Goal: Transaction & Acquisition: Purchase product/service

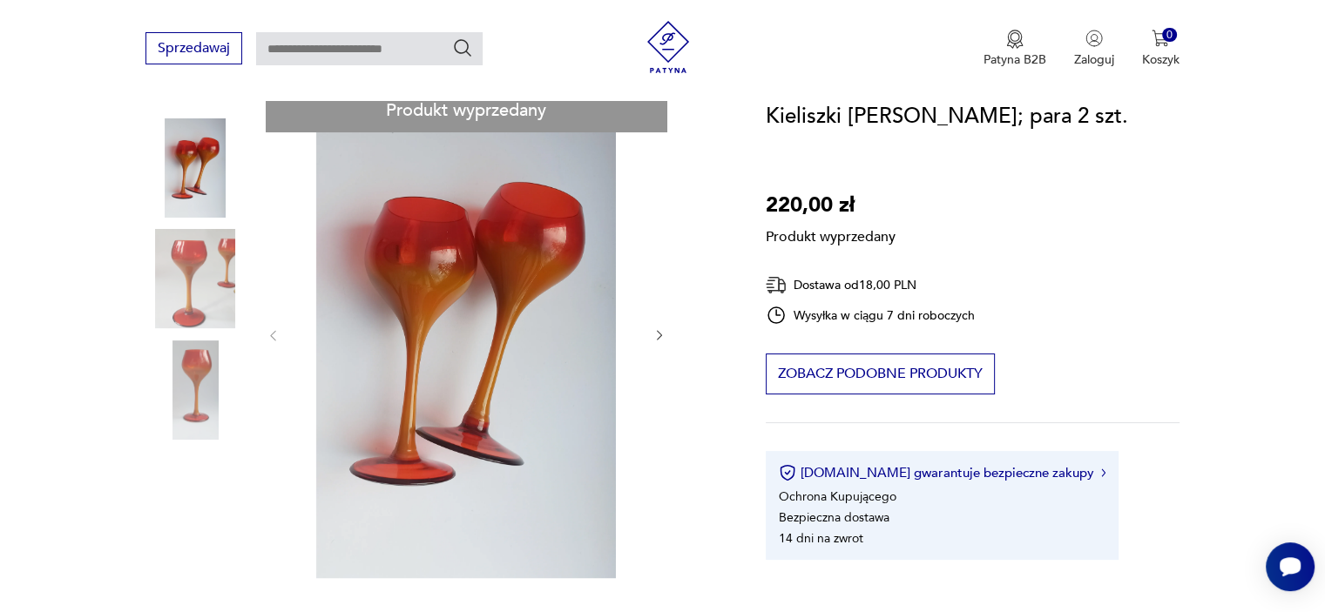
scroll to position [174, 0]
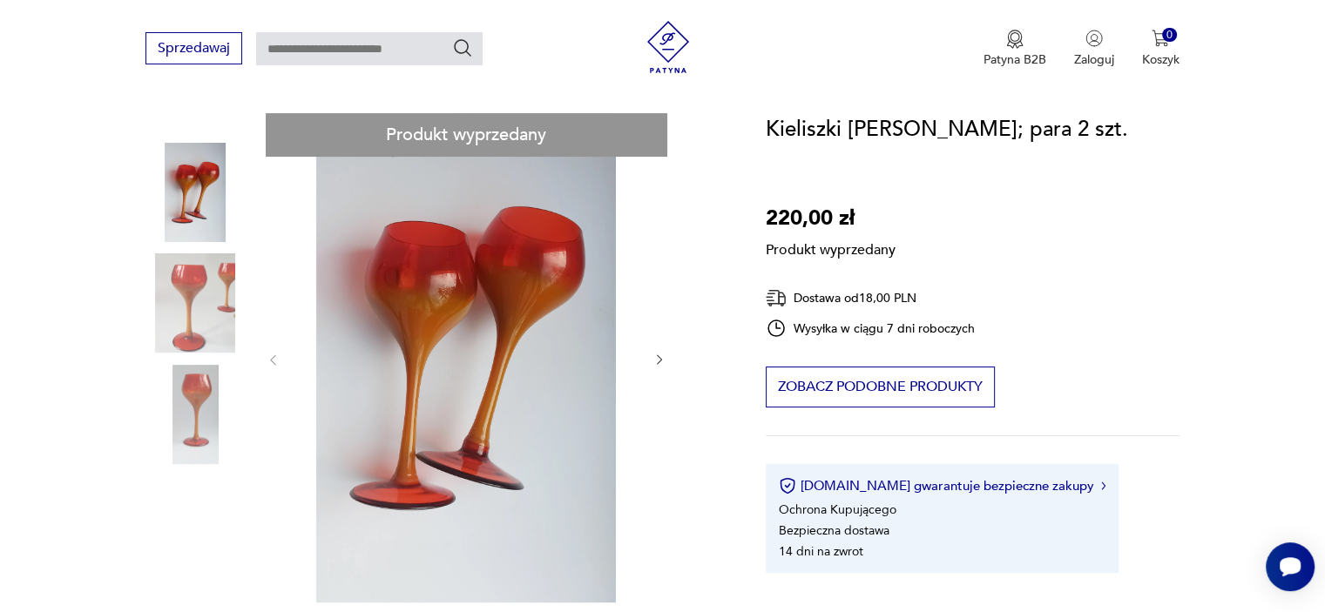
click at [194, 288] on div "Produkt wyprzedany Opis produktu Kolor miodowo czerwony. Wys. 16 cm. Stan bdb. …" at bounding box center [434, 617] width 578 height 1008
click at [192, 290] on div "Produkt wyprzedany Opis produktu Kolor miodowo czerwony. Wys. 16 cm. Stan bdb. …" at bounding box center [434, 617] width 578 height 1008
click at [193, 396] on div "Produkt wyprzedany Opis produktu Kolor miodowo czerwony. Wys. 16 cm. Stan bdb. …" at bounding box center [434, 617] width 578 height 1008
click at [477, 350] on div "Produkt wyprzedany Opis produktu Kolor miodowo czerwony. Wys. 16 cm. Stan bdb. …" at bounding box center [434, 617] width 578 height 1008
click at [661, 361] on div "Produkt wyprzedany Opis produktu Kolor miodowo czerwony. Wys. 16 cm. Stan bdb. …" at bounding box center [434, 617] width 578 height 1008
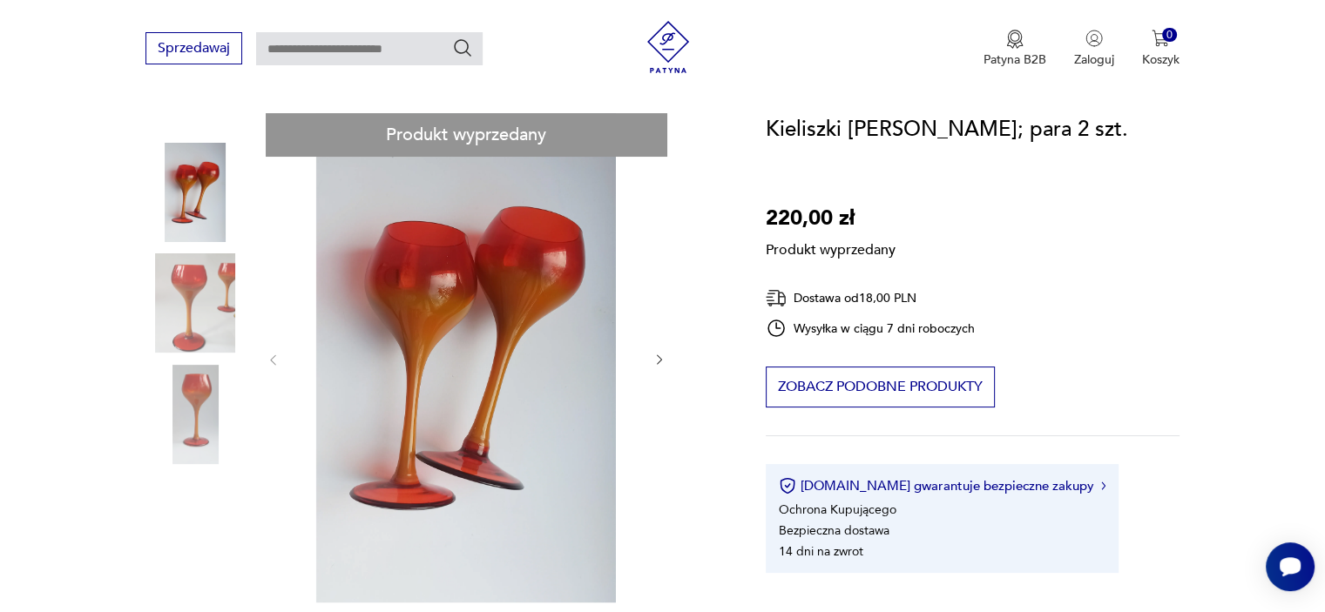
click at [657, 360] on div "Produkt wyprzedany Opis produktu Kolor miodowo czerwony. Wys. 16 cm. Stan bdb. …" at bounding box center [434, 617] width 578 height 1008
click at [170, 293] on div "Produkt wyprzedany Opis produktu Kolor miodowo czerwony. Wys. 16 cm. Stan bdb. …" at bounding box center [434, 617] width 578 height 1008
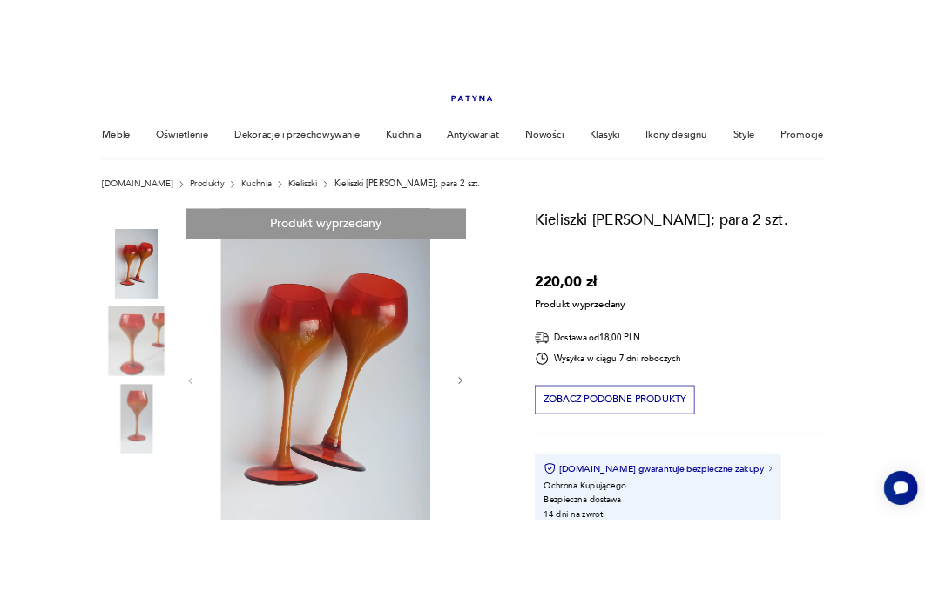
scroll to position [174, 0]
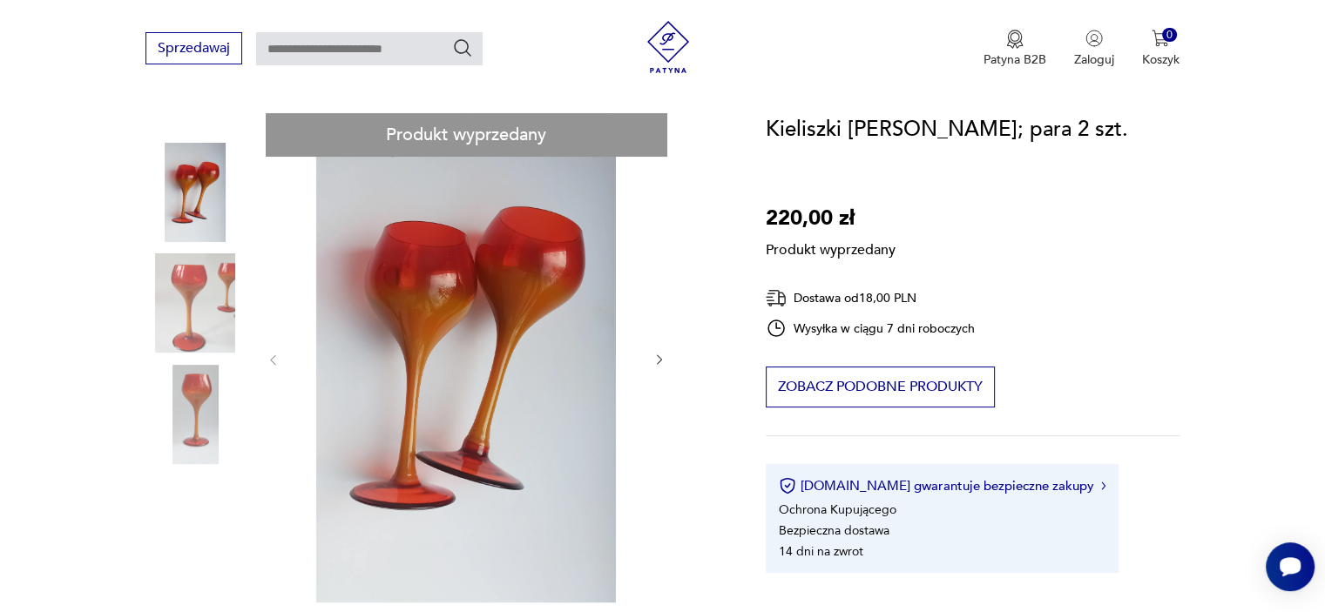
click at [188, 299] on div "Produkt wyprzedany Opis produktu Kolor miodowo czerwony. Wys. 16 cm. Stan bdb. …" at bounding box center [434, 617] width 578 height 1008
click at [656, 355] on div "Produkt wyprzedany Opis produktu Kolor miodowo czerwony. Wys. 16 cm. Stan bdb. …" at bounding box center [434, 617] width 578 height 1008
click at [514, 300] on div "Produkt wyprzedany Opis produktu Kolor miodowo czerwony. Wys. 16 cm. Stan bdb. …" at bounding box center [434, 617] width 578 height 1008
